Goal: Task Accomplishment & Management: Use online tool/utility

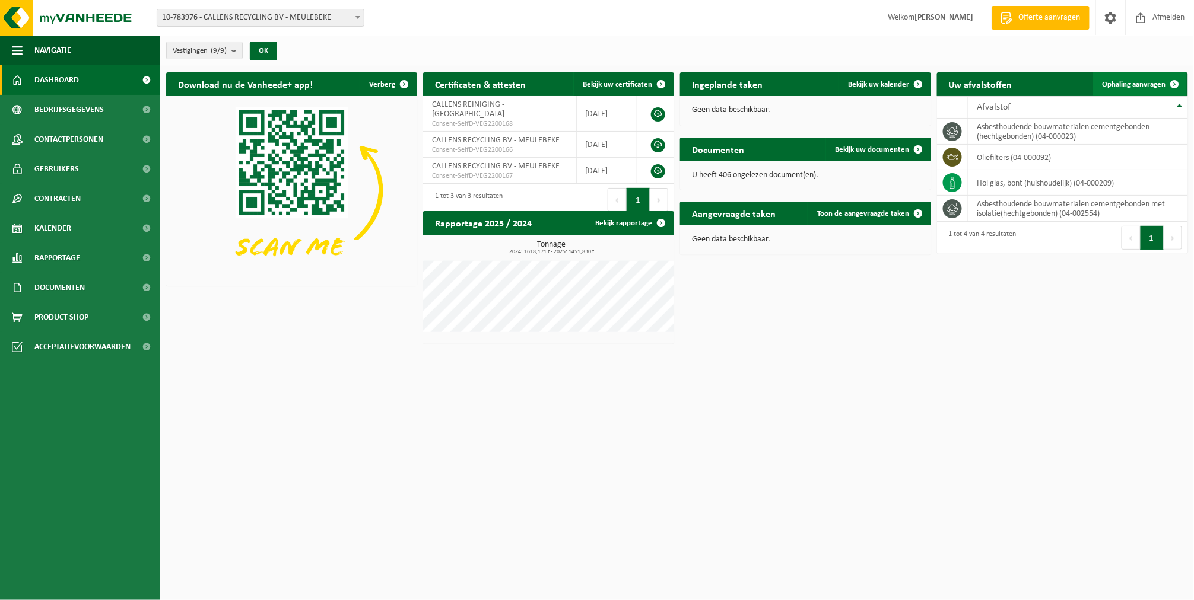
click at [1155, 82] on span "Ophaling aanvragen" at bounding box center [1133, 85] width 63 height 8
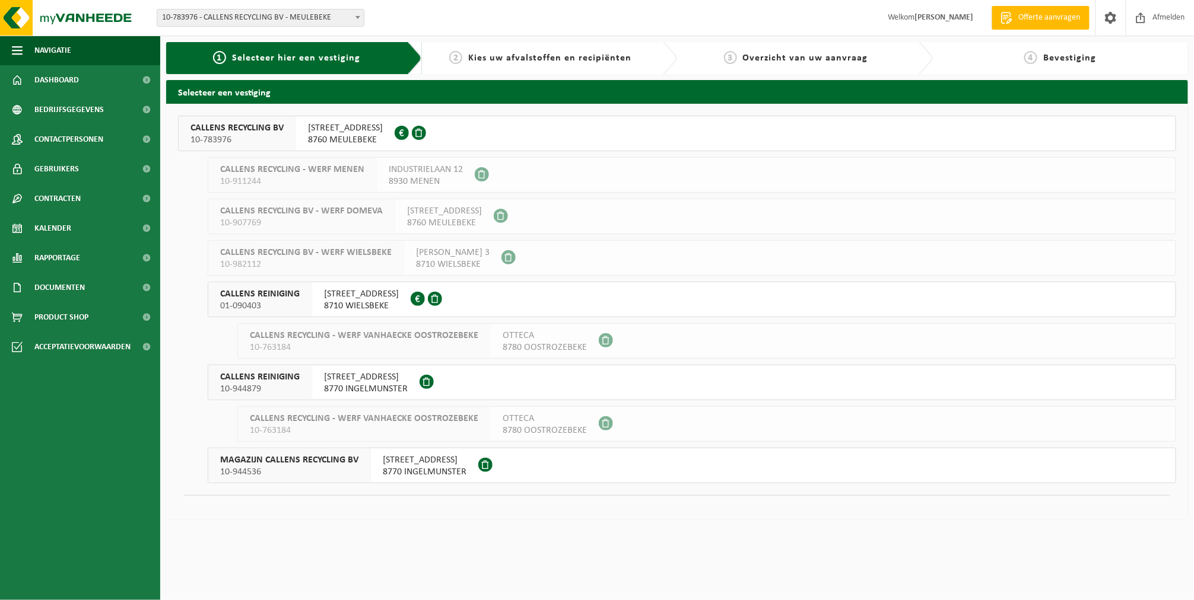
click at [226, 126] on span "CALLENS RECYCLING BV" at bounding box center [236, 128] width 93 height 12
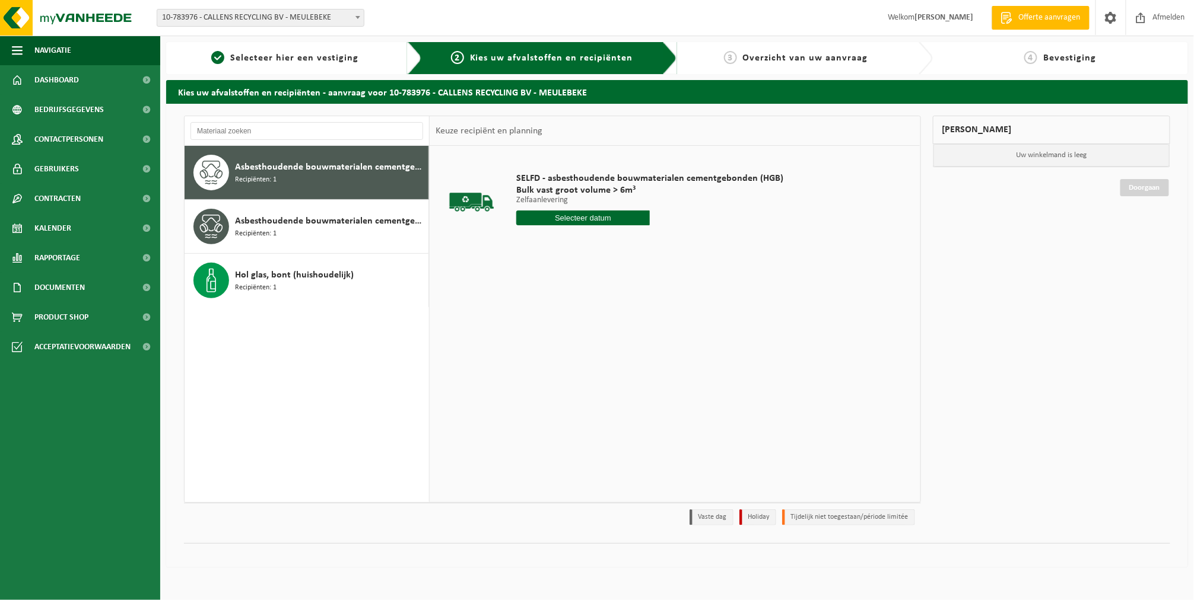
click at [543, 214] on input "text" at bounding box center [583, 218] width 134 height 15
click at [543, 339] on div "23" at bounding box center [548, 342] width 21 height 19
type input "Van 2025-09-23"
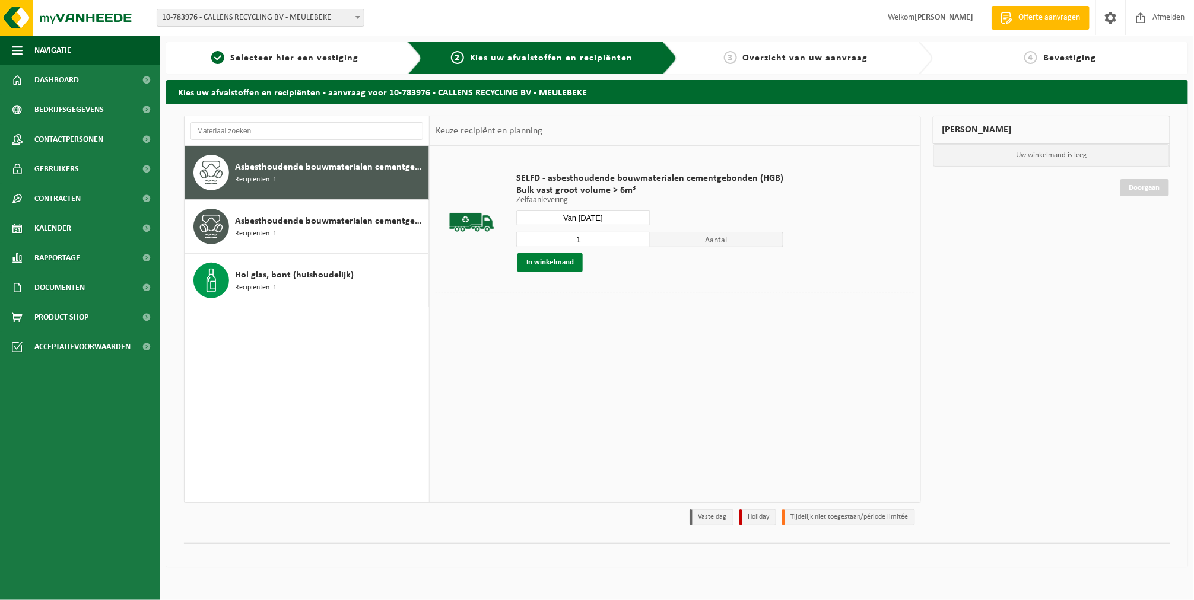
click at [539, 265] on button "In winkelmand" at bounding box center [549, 262] width 65 height 19
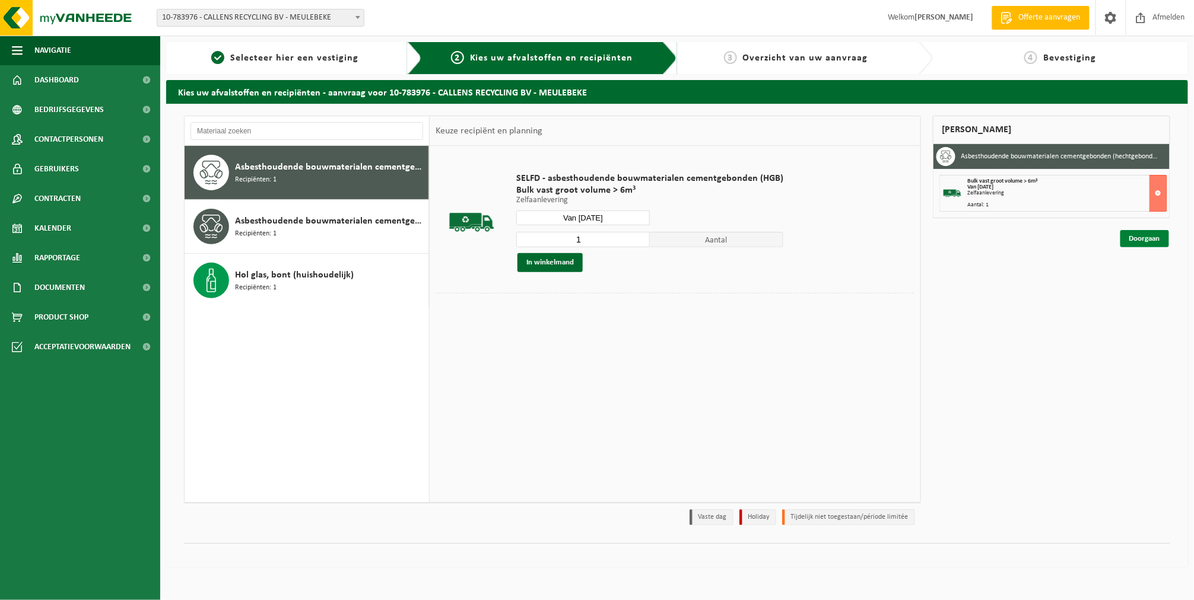
click at [1140, 244] on link "Doorgaan" at bounding box center [1144, 238] width 49 height 17
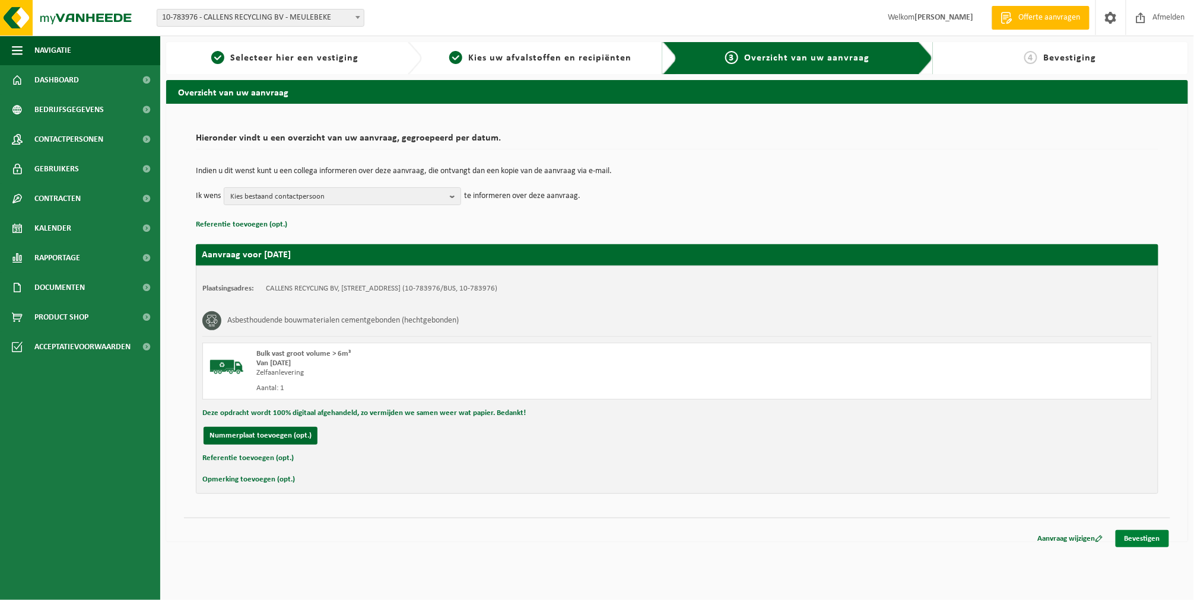
click at [1158, 548] on link "Bevestigen" at bounding box center [1142, 538] width 53 height 17
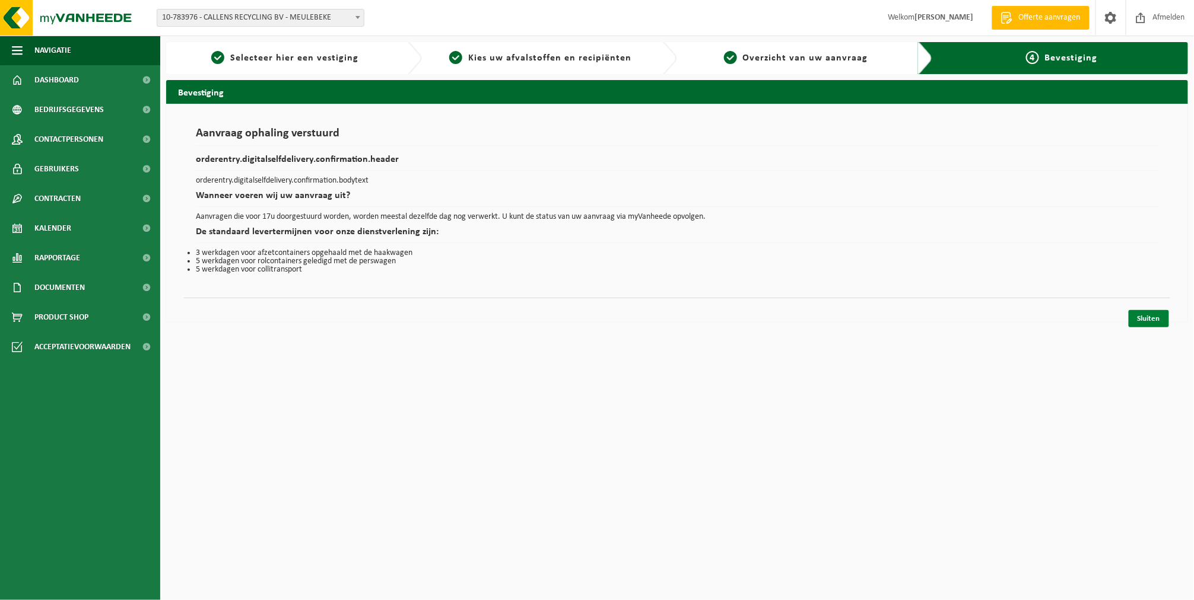
click at [1143, 319] on link "Sluiten" at bounding box center [1149, 318] width 40 height 17
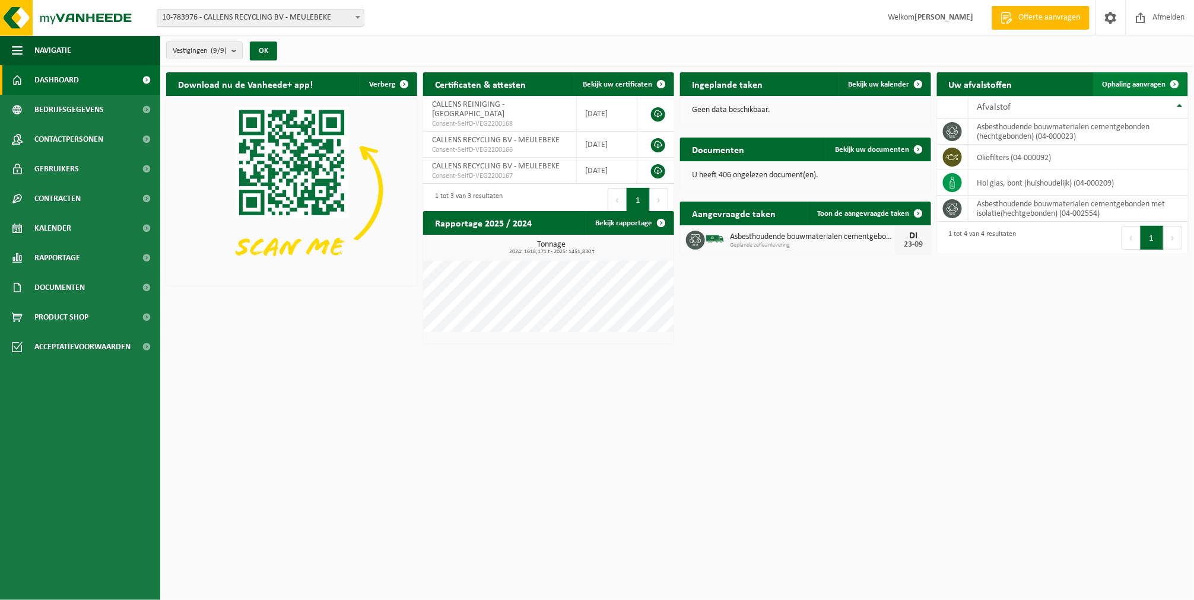
click at [1118, 87] on span "Ophaling aanvragen" at bounding box center [1133, 85] width 63 height 8
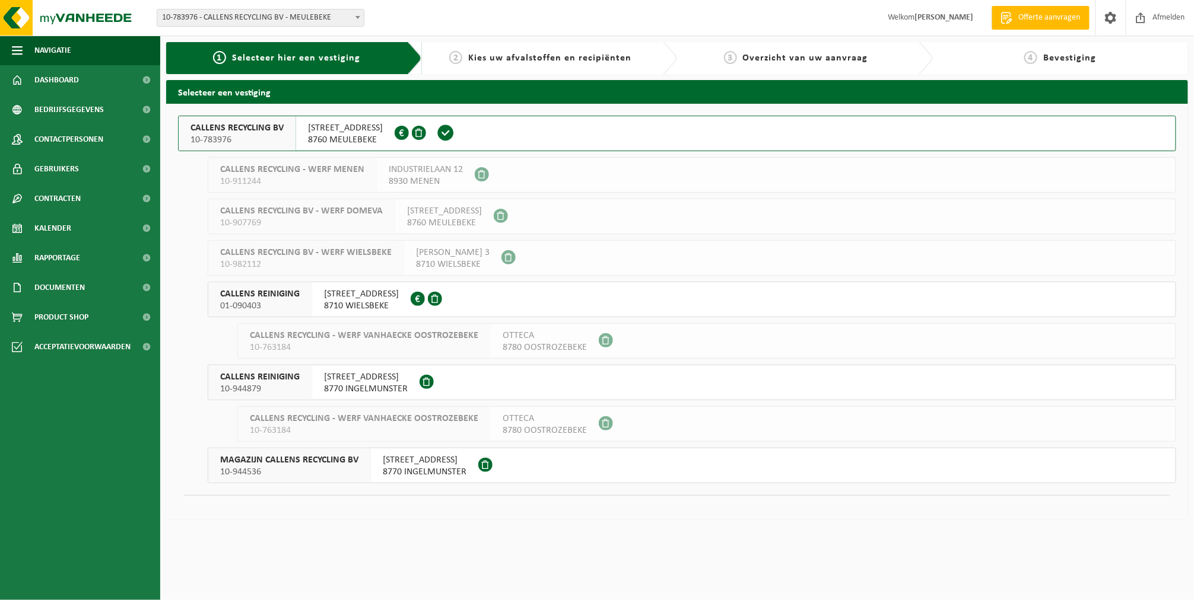
click at [269, 136] on span "10-783976" at bounding box center [236, 140] width 93 height 12
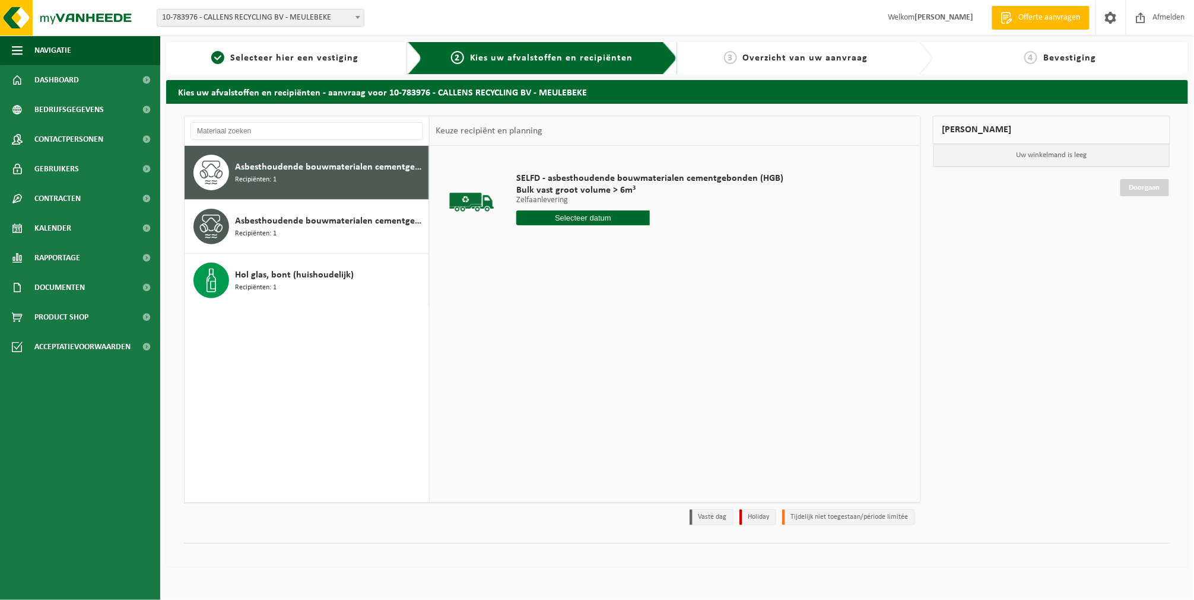
click at [620, 217] on input "text" at bounding box center [583, 218] width 134 height 15
click at [552, 340] on div "23" at bounding box center [548, 342] width 21 height 19
type input "Van 2025-09-23"
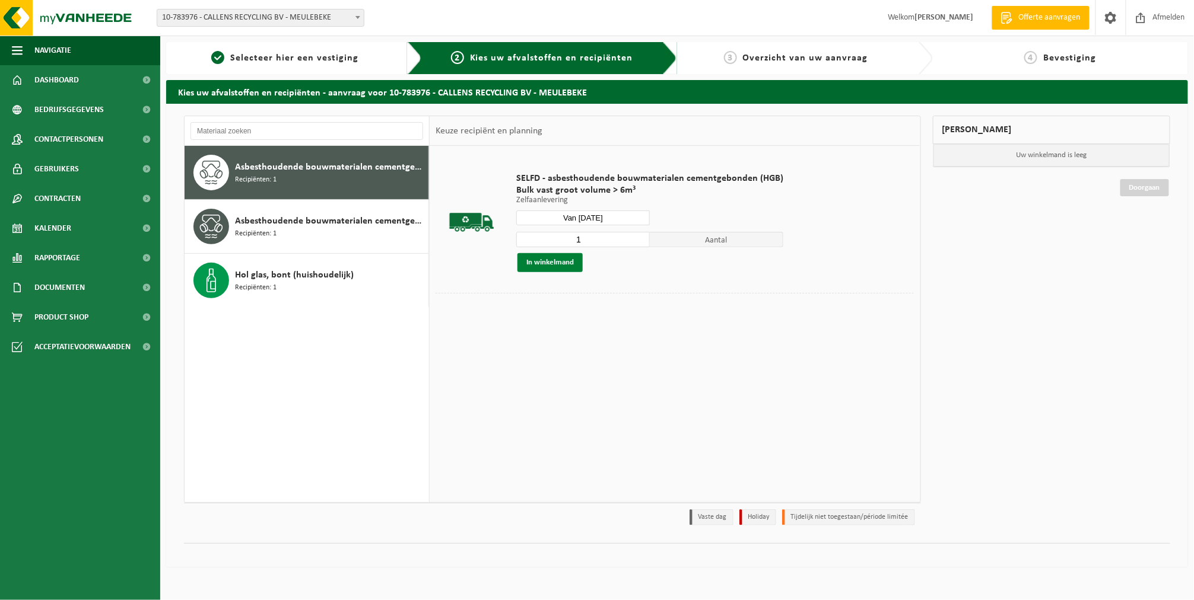
click at [560, 268] on button "In winkelmand" at bounding box center [549, 262] width 65 height 19
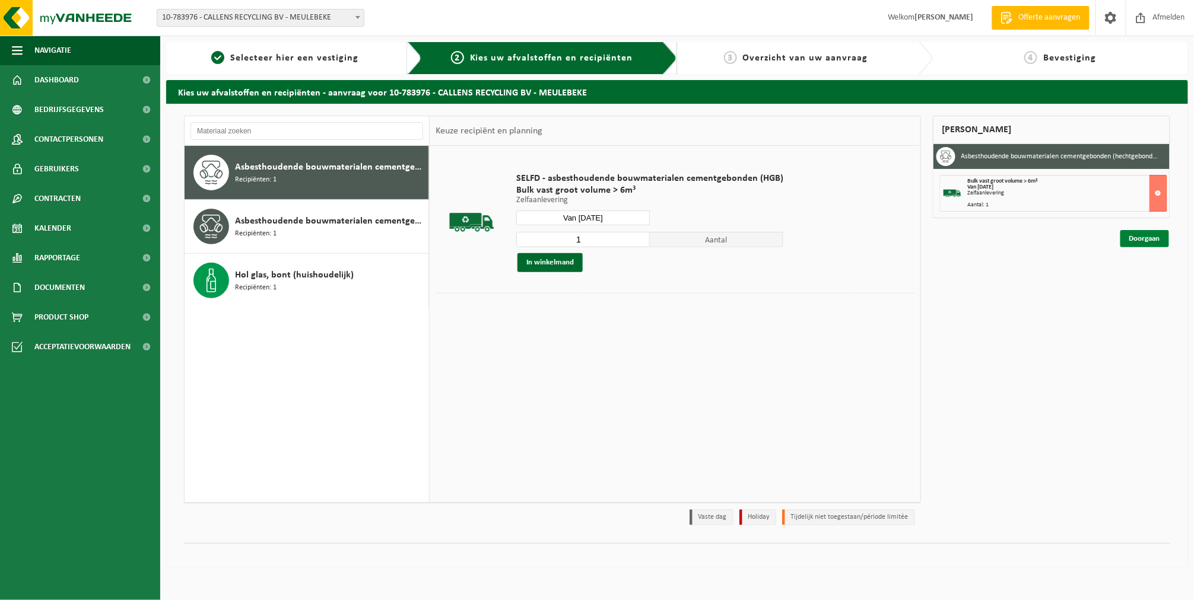
click at [1132, 235] on link "Doorgaan" at bounding box center [1144, 238] width 49 height 17
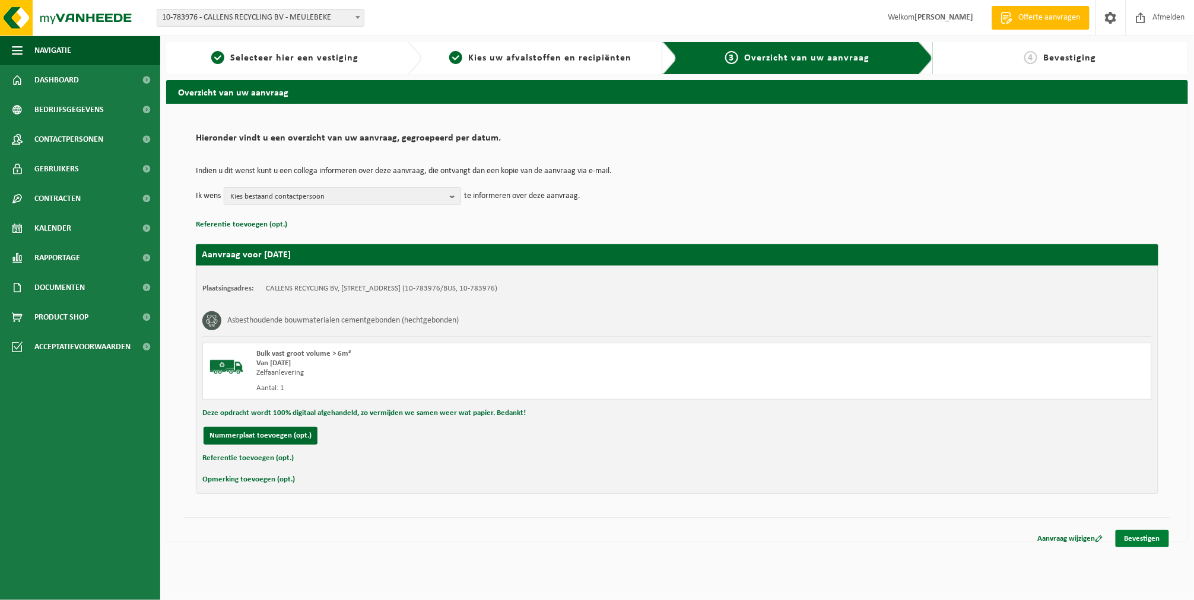
click at [1152, 535] on link "Bevestigen" at bounding box center [1142, 538] width 53 height 17
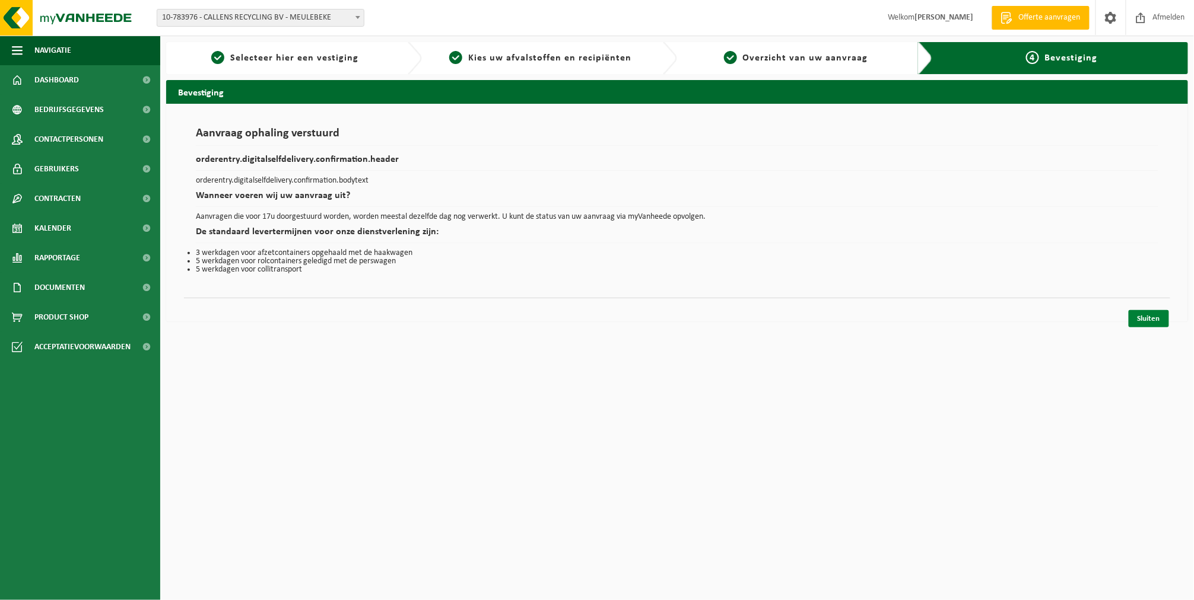
click at [1153, 319] on link "Sluiten" at bounding box center [1149, 318] width 40 height 17
